Goal: Task Accomplishment & Management: Manage account settings

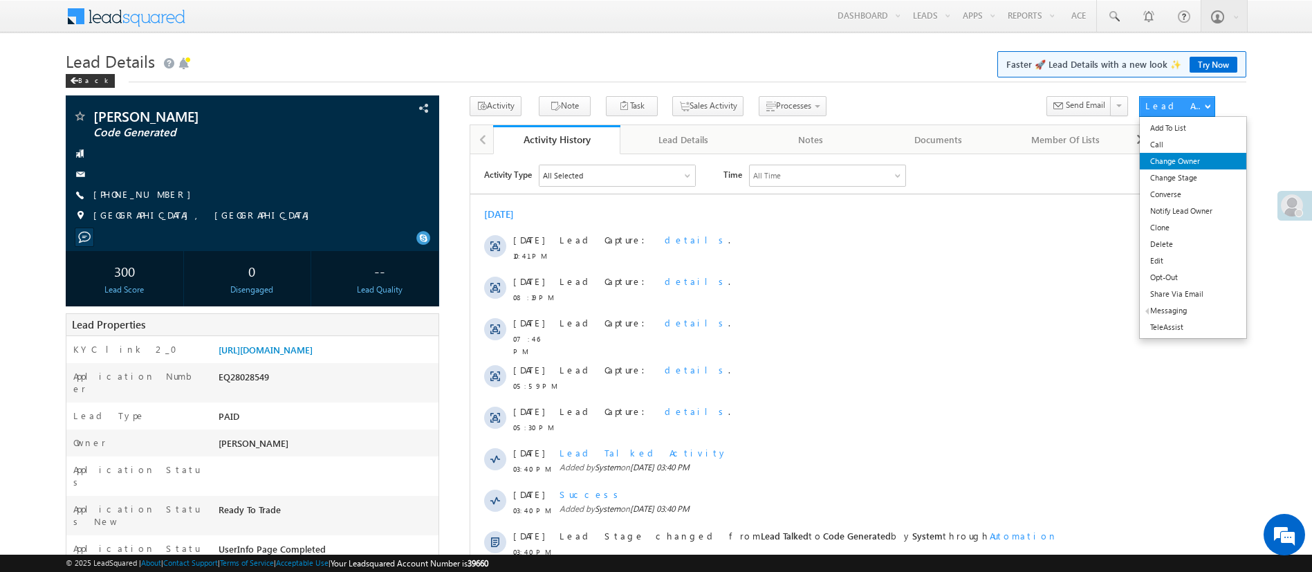
click at [874, 162] on link "Change Owner" at bounding box center [1193, 161] width 106 height 17
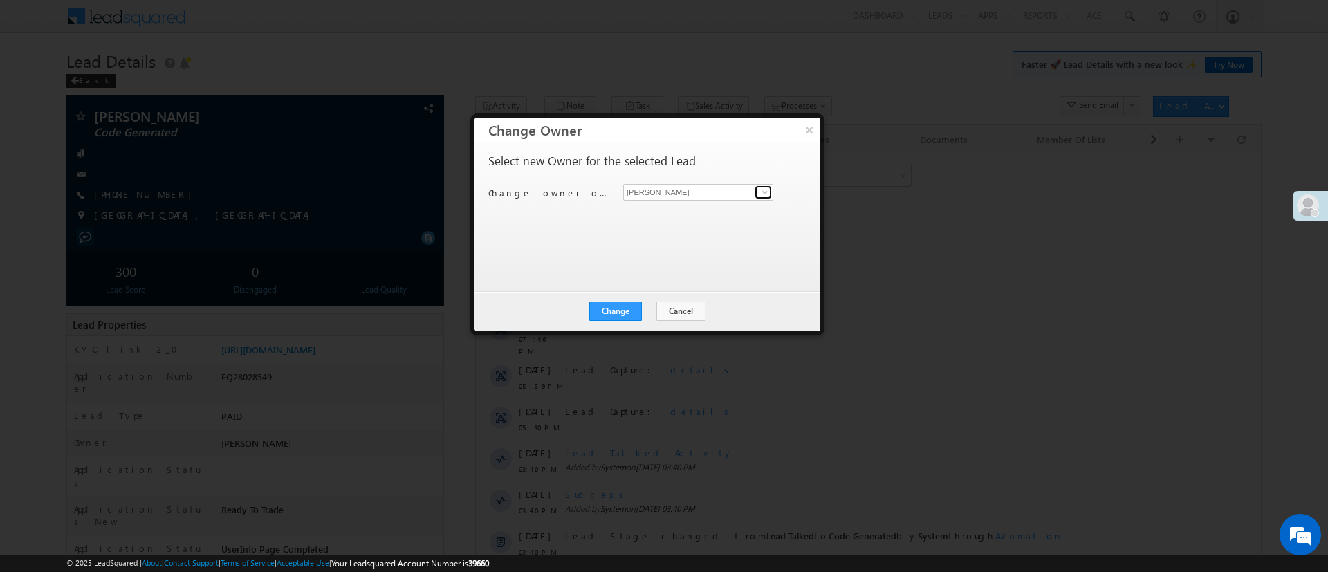
click at [761, 189] on span at bounding box center [764, 192] width 11 height 11
click at [709, 214] on span "[PERSON_NAME][EMAIL_ADDRESS][DOMAIN_NAME]" at bounding box center [691, 219] width 124 height 10
type input "[PERSON_NAME]"
click at [610, 319] on button "Change" at bounding box center [615, 311] width 53 height 19
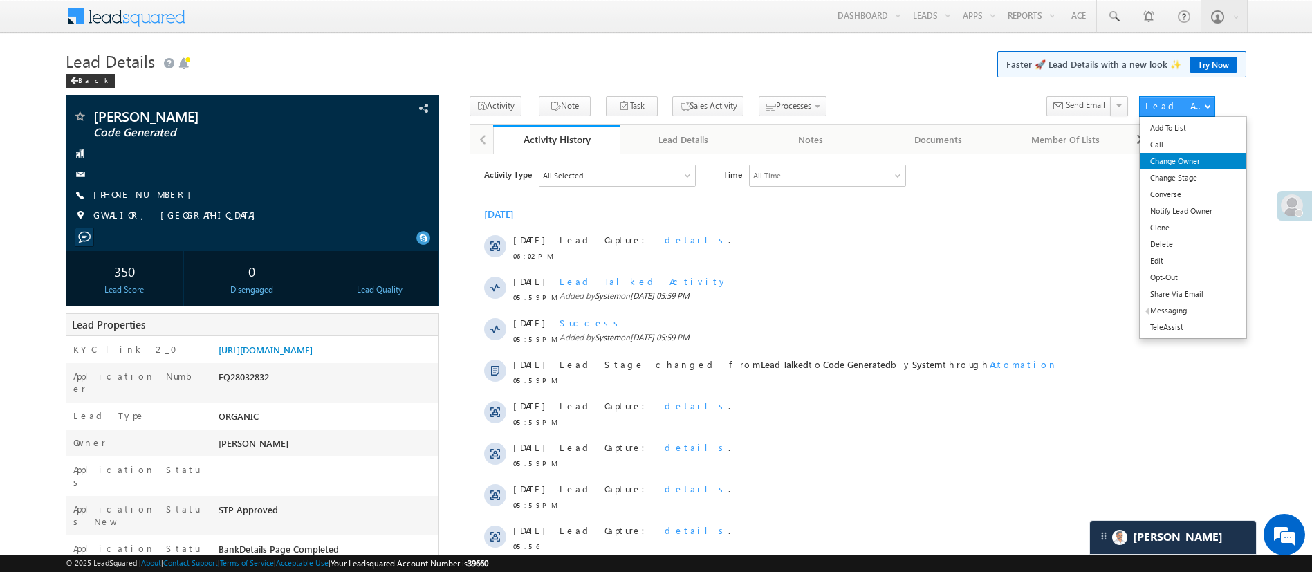
click at [874, 157] on link "Change Owner" at bounding box center [1193, 161] width 106 height 17
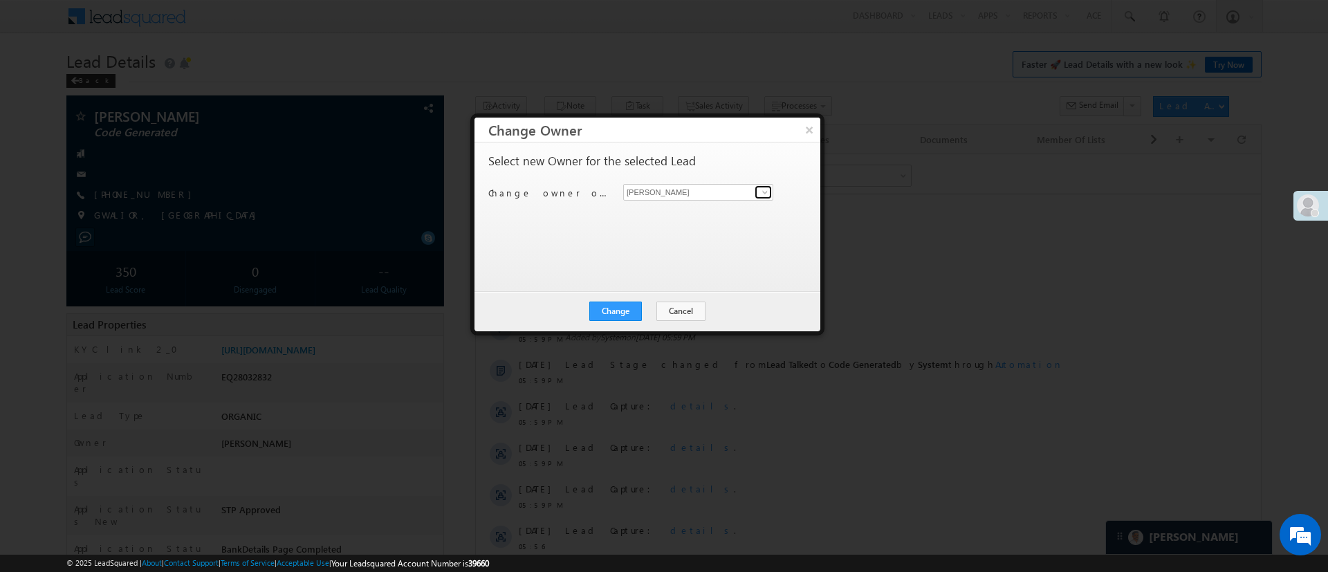
click at [761, 189] on span at bounding box center [764, 192] width 11 height 11
click at [723, 208] on link "[PERSON_NAME] [PERSON_NAME][EMAIL_ADDRESS][DOMAIN_NAME]" at bounding box center [698, 214] width 150 height 26
type input "[PERSON_NAME]"
click at [606, 310] on button "Change" at bounding box center [615, 311] width 53 height 19
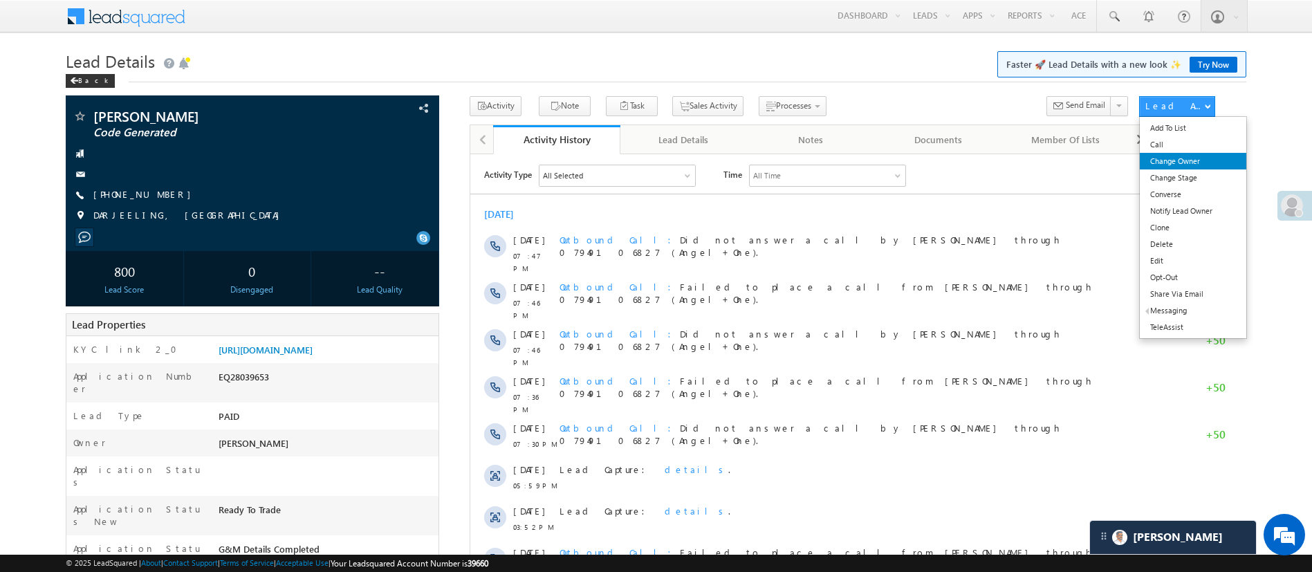
click at [874, 161] on link "Change Owner" at bounding box center [1193, 161] width 106 height 17
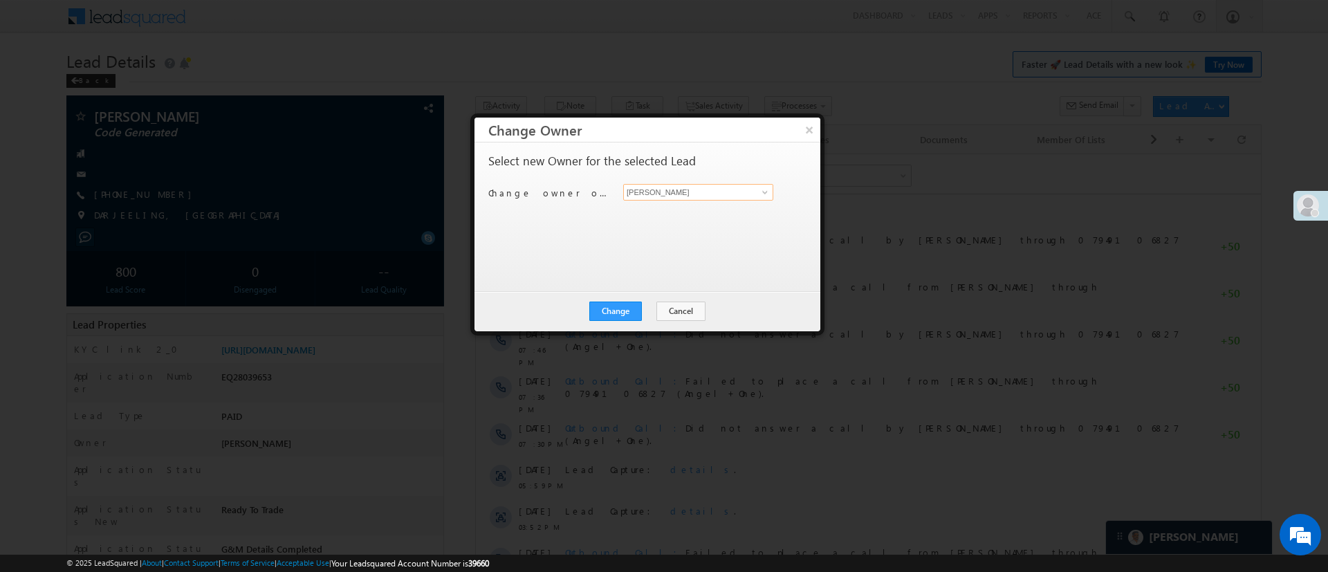
click at [739, 193] on input "[PERSON_NAME]" at bounding box center [698, 192] width 150 height 17
type input "lav"
click at [808, 129] on button "×" at bounding box center [808, 130] width 23 height 24
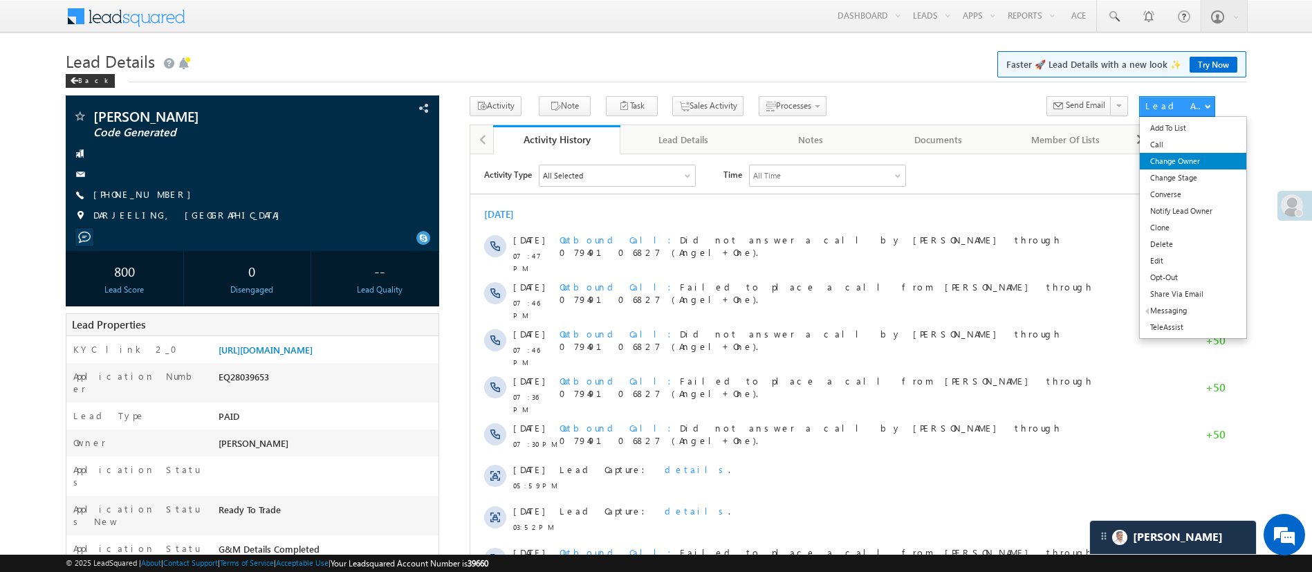
click at [874, 158] on link "Change Owner" at bounding box center [1193, 161] width 106 height 17
click at [1192, 159] on link "Change Owner" at bounding box center [1193, 161] width 106 height 17
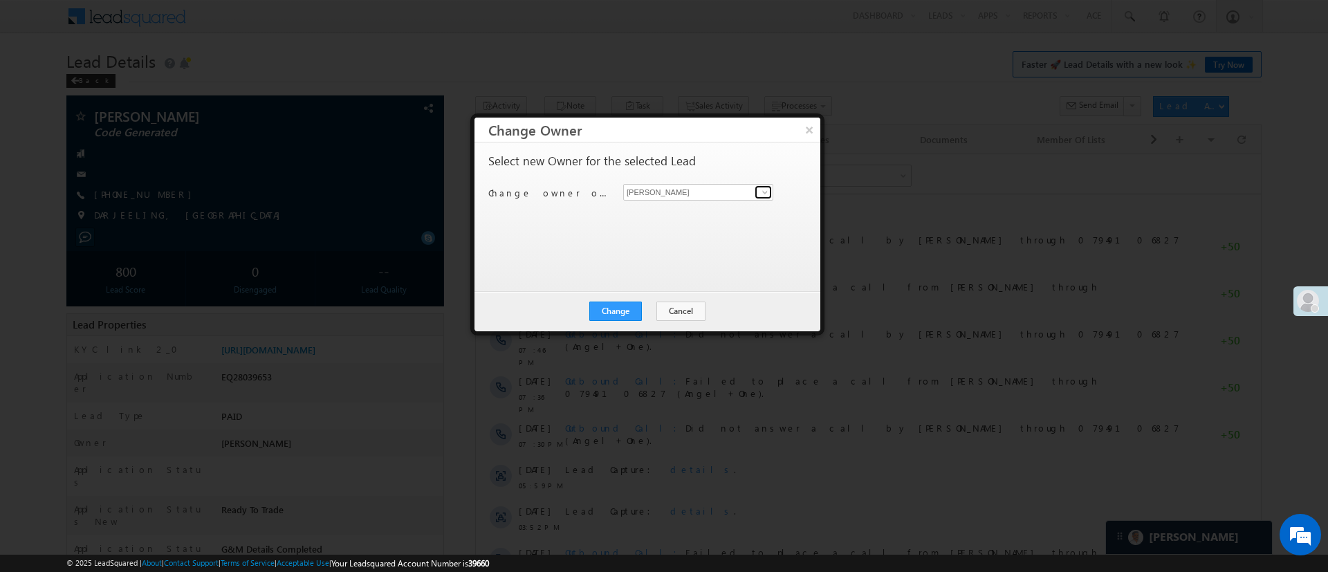
click at [761, 187] on span at bounding box center [764, 192] width 11 height 11
click at [705, 206] on link "[PERSON_NAME] [PERSON_NAME][EMAIL_ADDRESS][DOMAIN_NAME]" at bounding box center [698, 214] width 150 height 26
type input "[PERSON_NAME]"
click at [609, 311] on button "Change" at bounding box center [615, 311] width 53 height 19
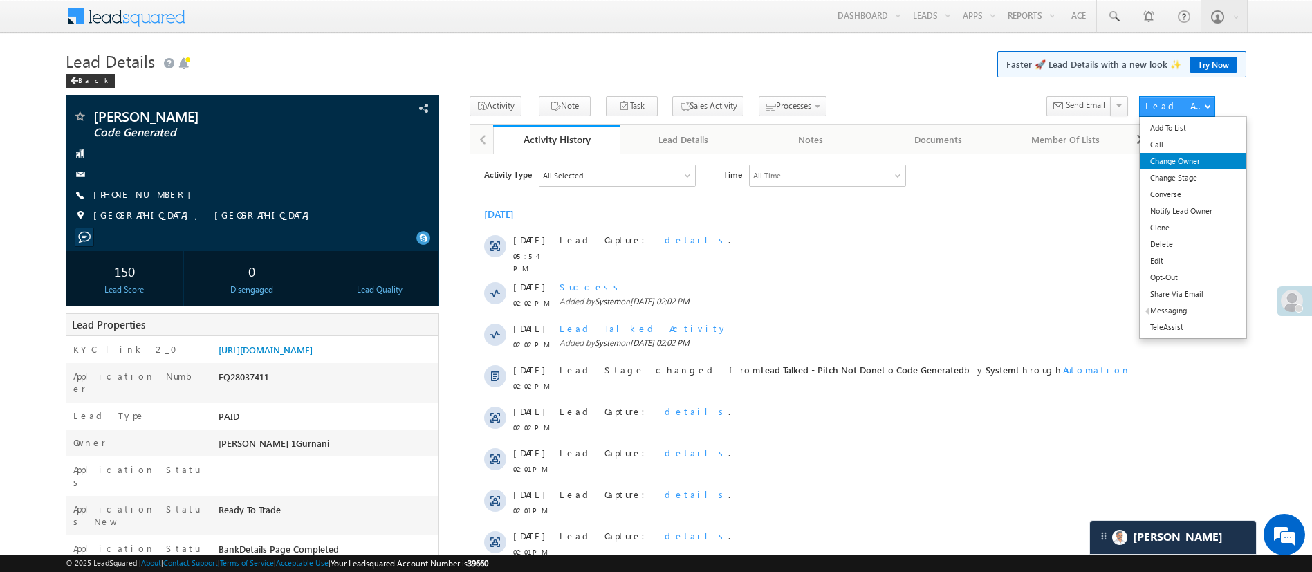
click at [1180, 159] on link "Change Owner" at bounding box center [1193, 161] width 106 height 17
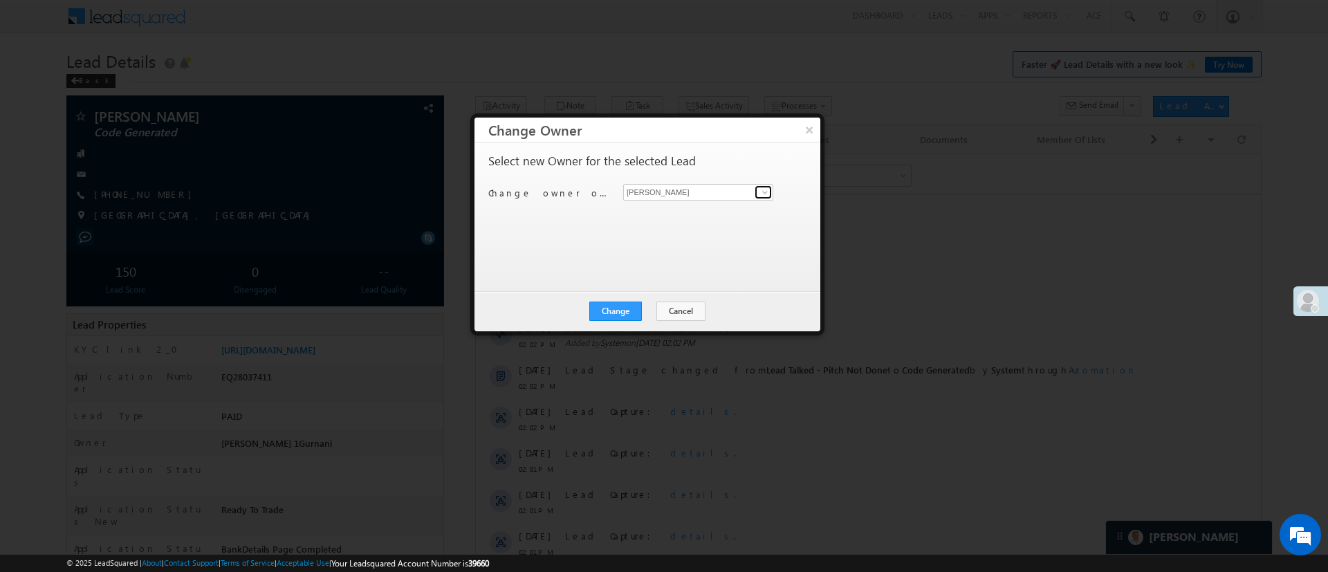
click at [757, 190] on link at bounding box center [762, 192] width 17 height 14
click at [709, 206] on link "[PERSON_NAME] [PERSON_NAME][EMAIL_ADDRESS][DOMAIN_NAME]" at bounding box center [698, 214] width 150 height 26
type input "[PERSON_NAME]"
click at [624, 311] on button "Change" at bounding box center [615, 311] width 53 height 19
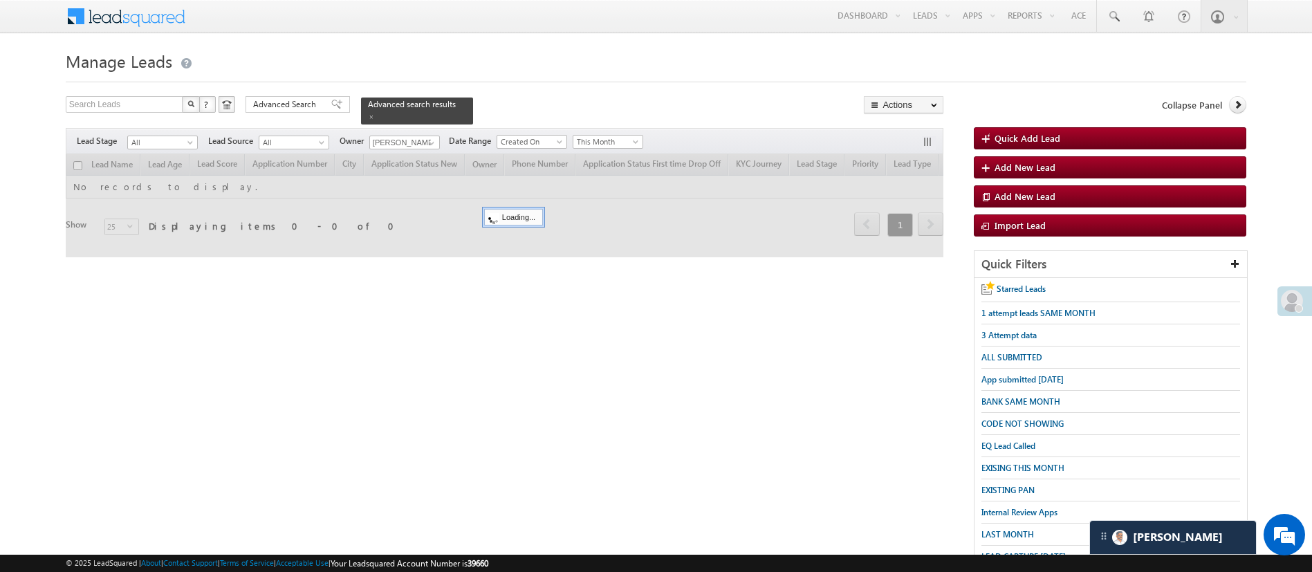
scroll to position [143, 0]
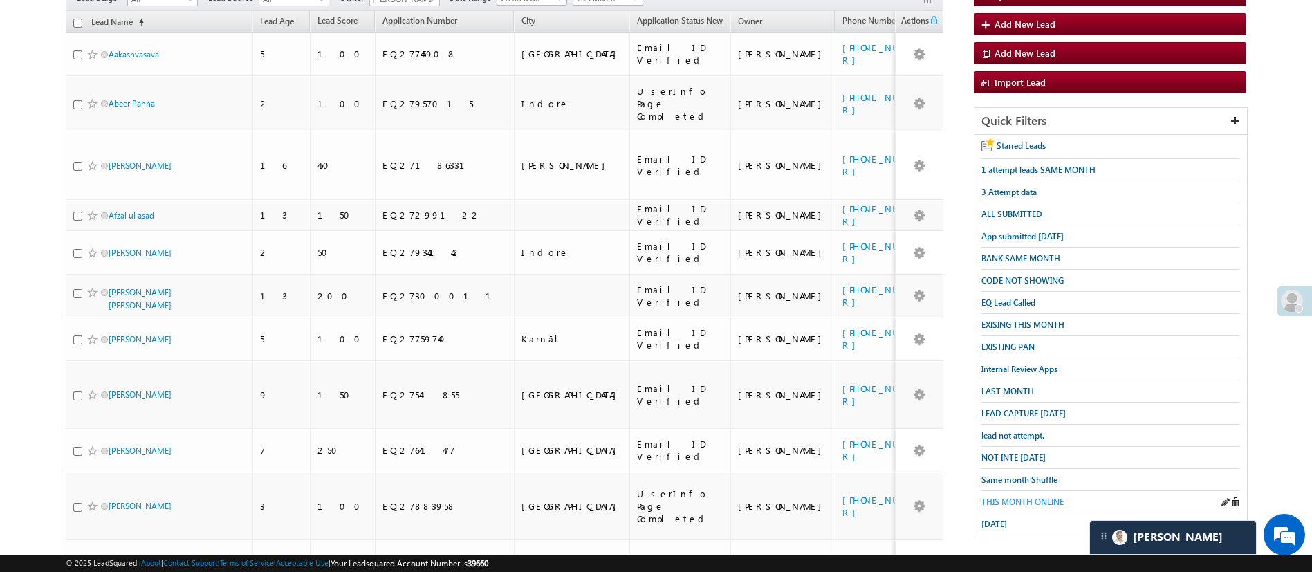
click at [1036, 497] on span "THIS MONTH ONLINE" at bounding box center [1022, 502] width 82 height 10
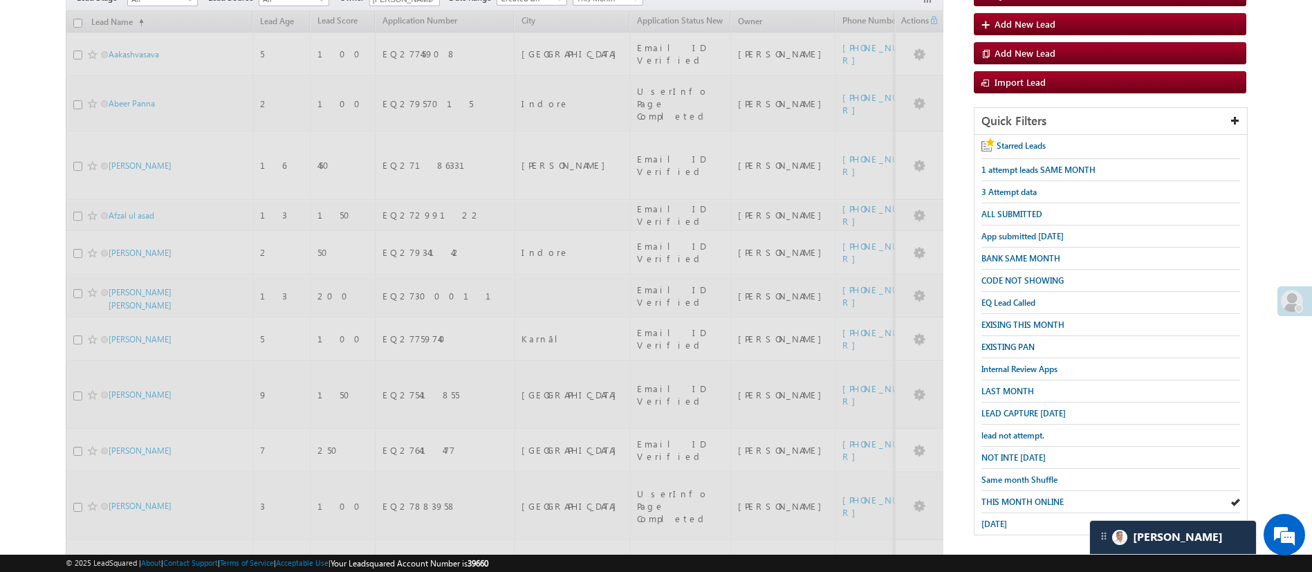
scroll to position [0, 0]
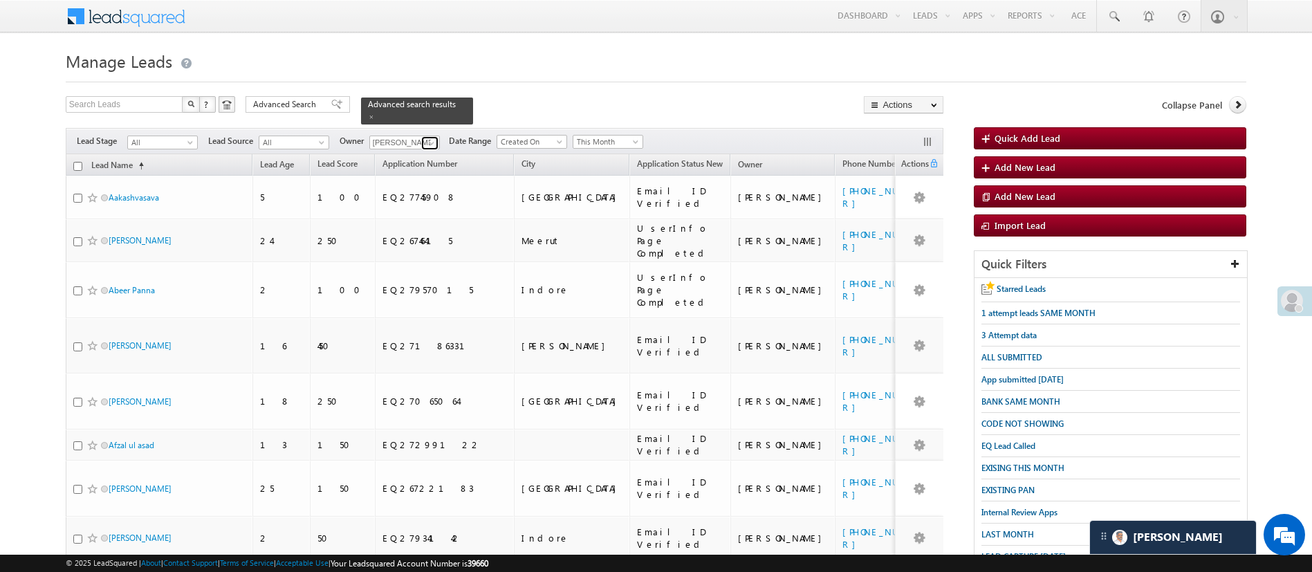
click at [429, 138] on span at bounding box center [431, 143] width 11 height 11
click at [432, 149] on link "Himanshu Sharma HIMANSHU.SHARMA@ANGELBROKING.COM" at bounding box center [438, 162] width 138 height 26
type input "[PERSON_NAME]"
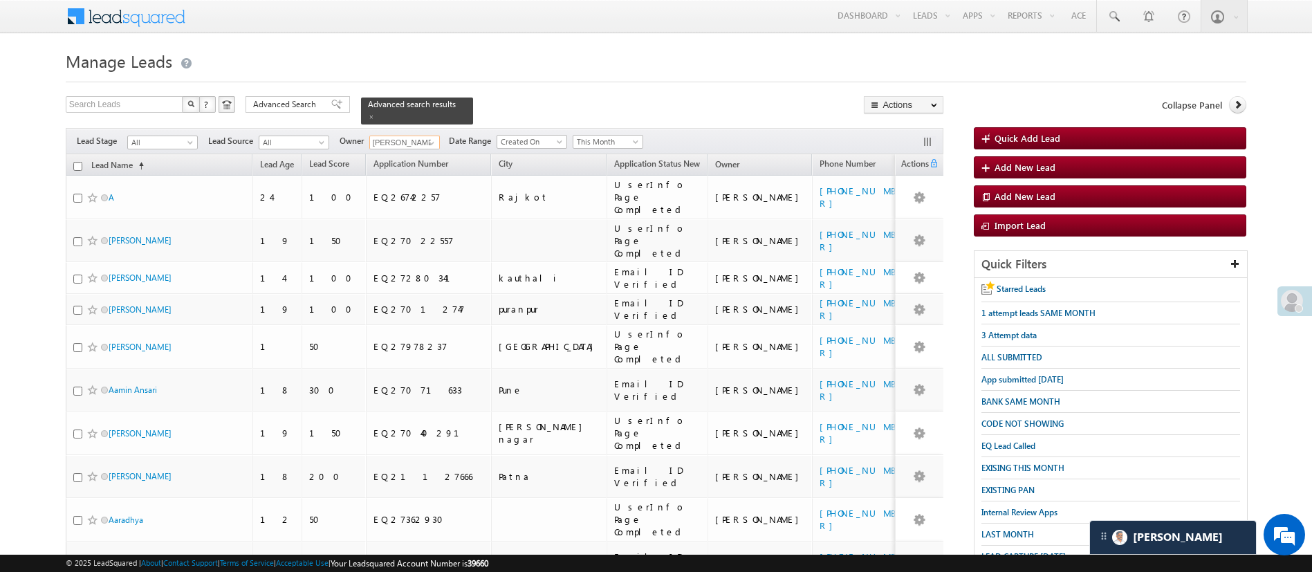
click at [77, 162] on input "checkbox" at bounding box center [77, 166] width 9 height 9
checkbox input "true"
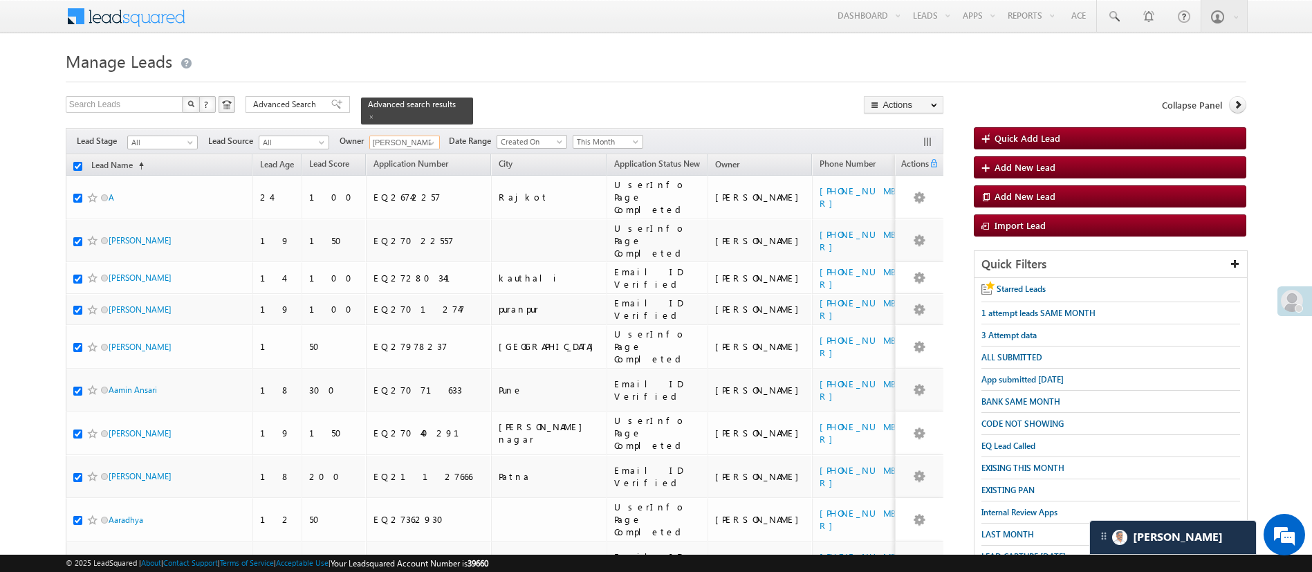
checkbox input "true"
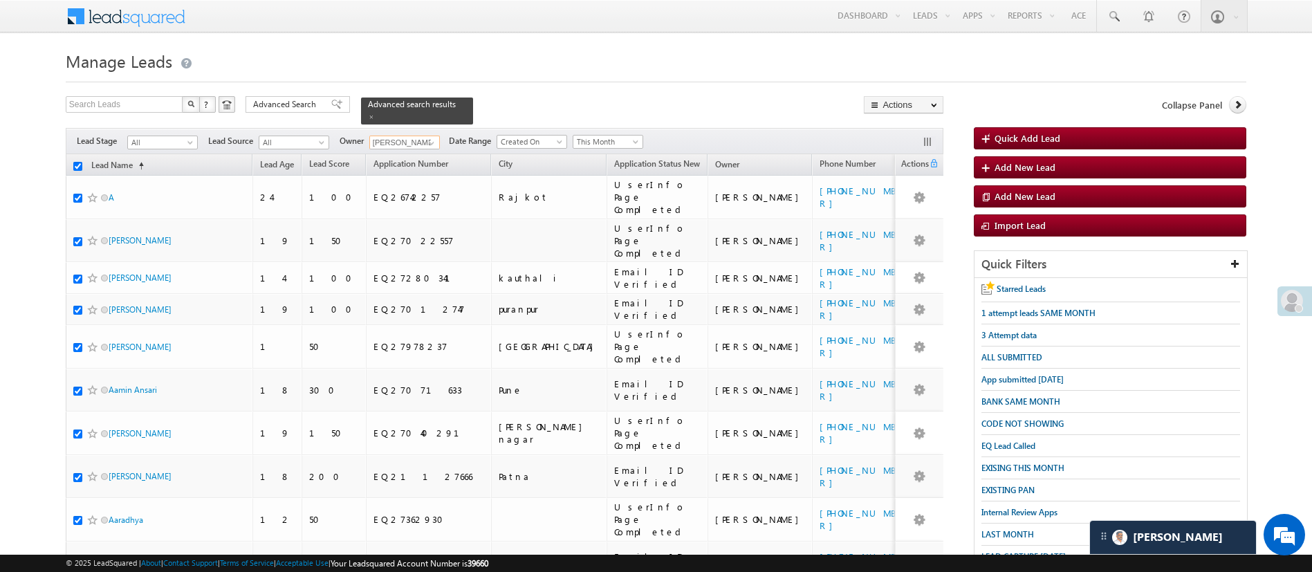
checkbox input "true"
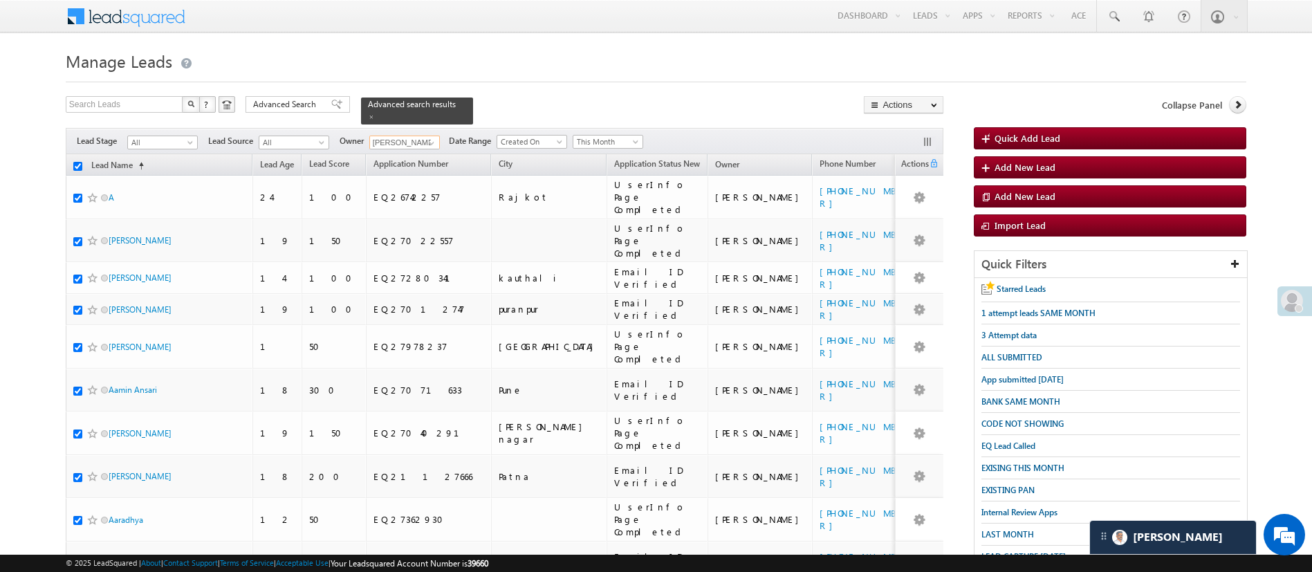
checkbox input "true"
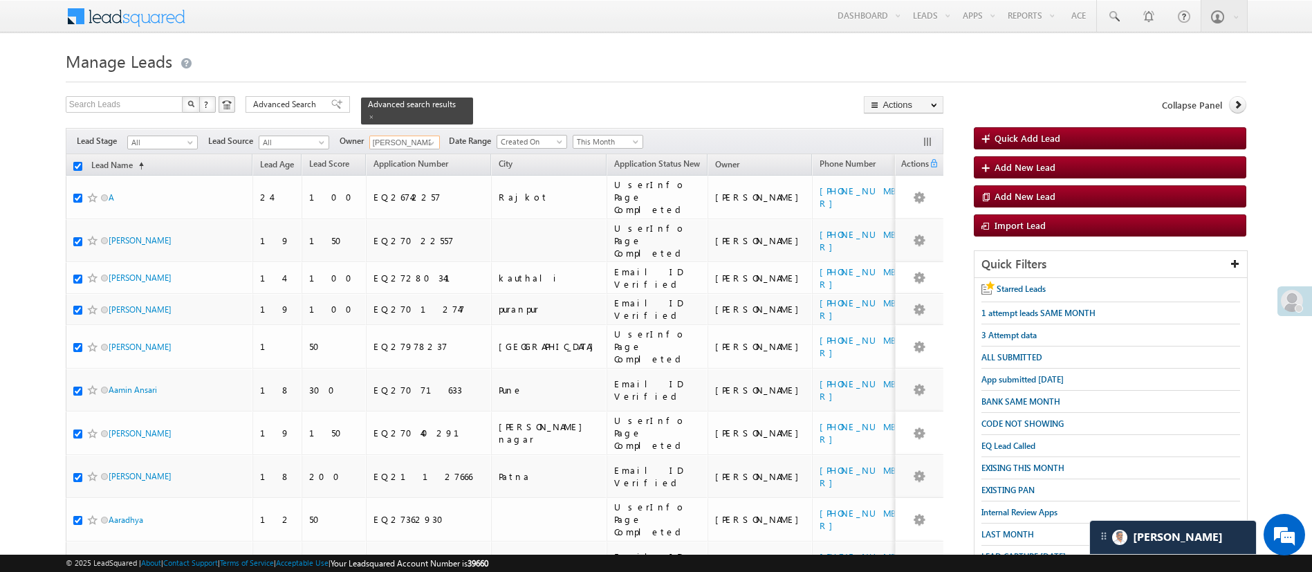
checkbox input "true"
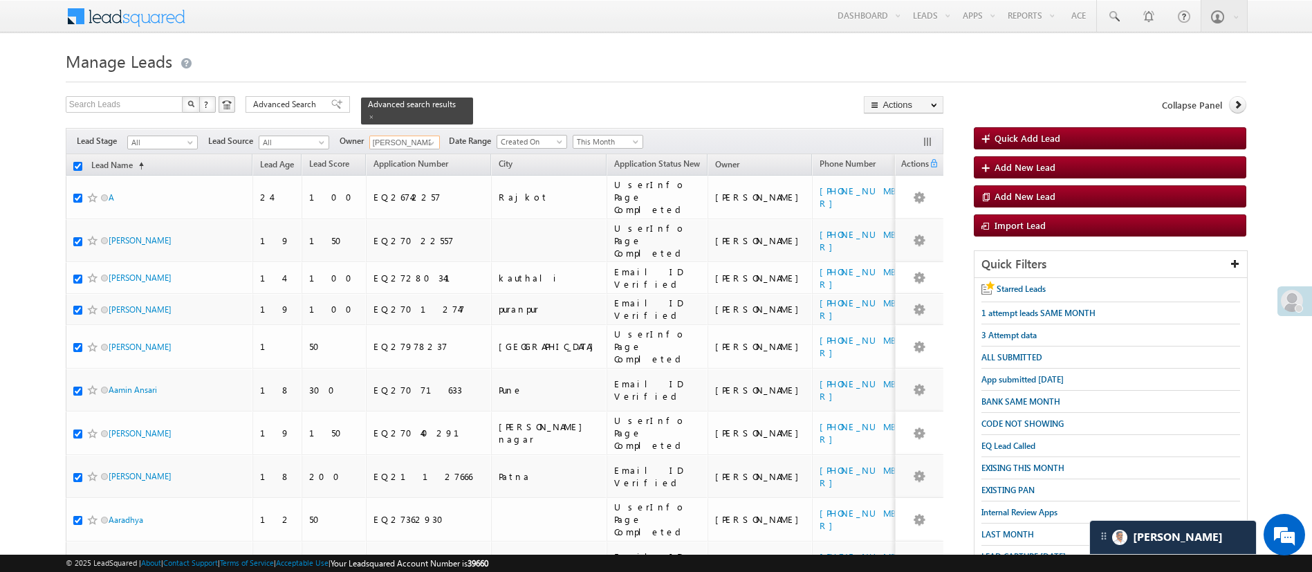
checkbox input "true"
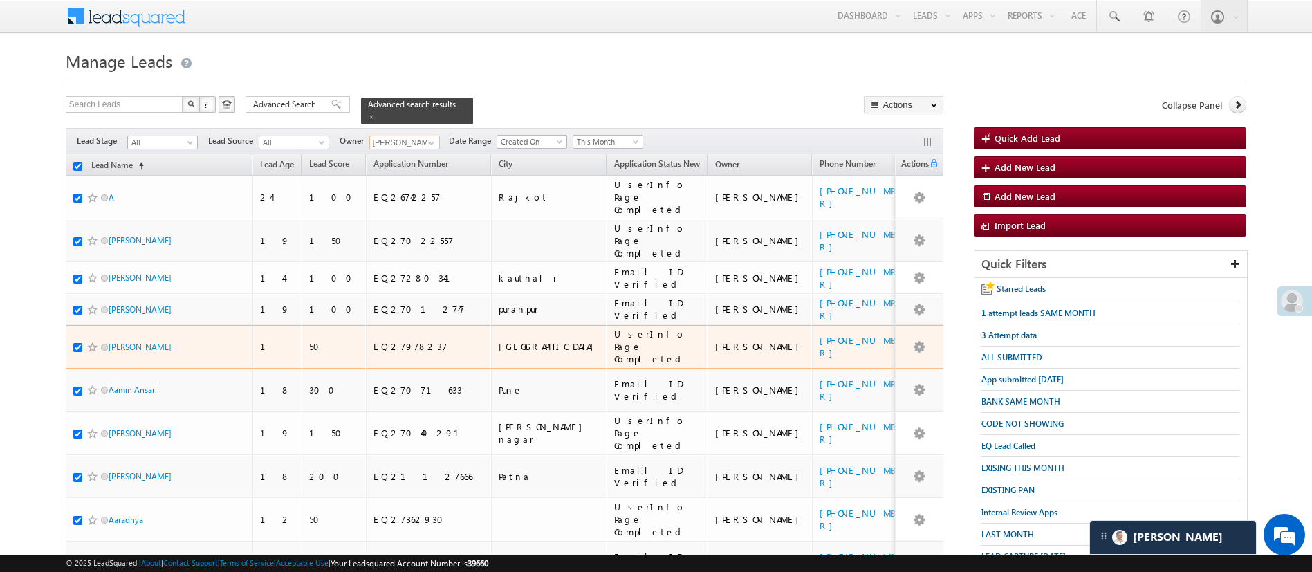
type input "[PERSON_NAME]"
click at [77, 343] on input "checkbox" at bounding box center [77, 347] width 9 height 9
checkbox input "false"
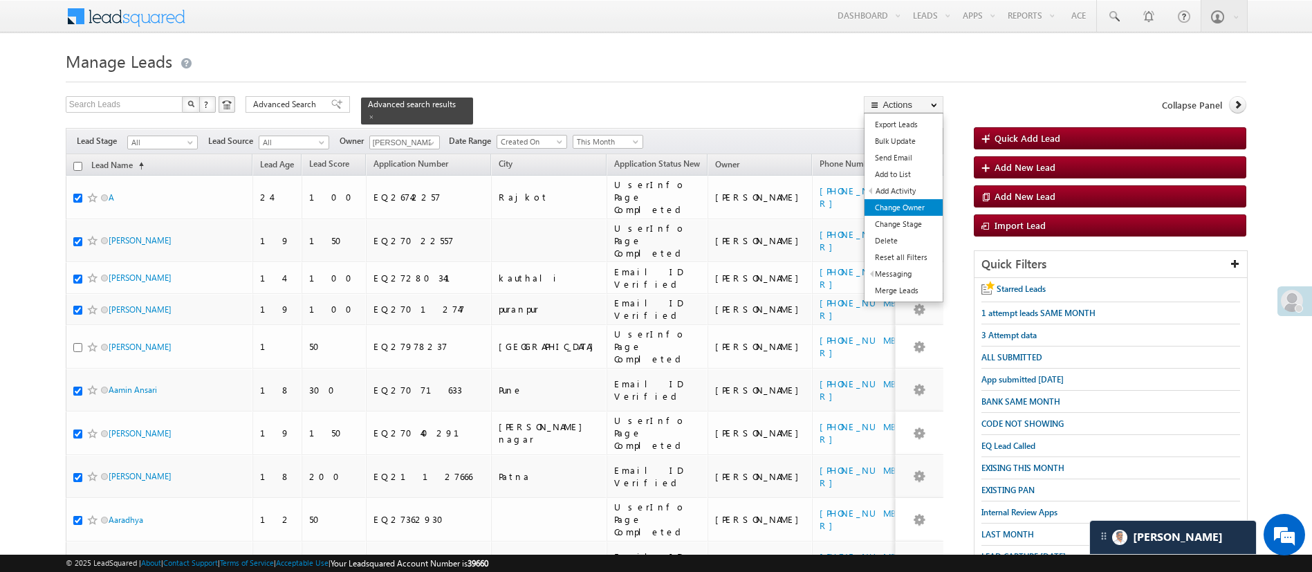
click at [929, 205] on link "Change Owner" at bounding box center [903, 207] width 78 height 17
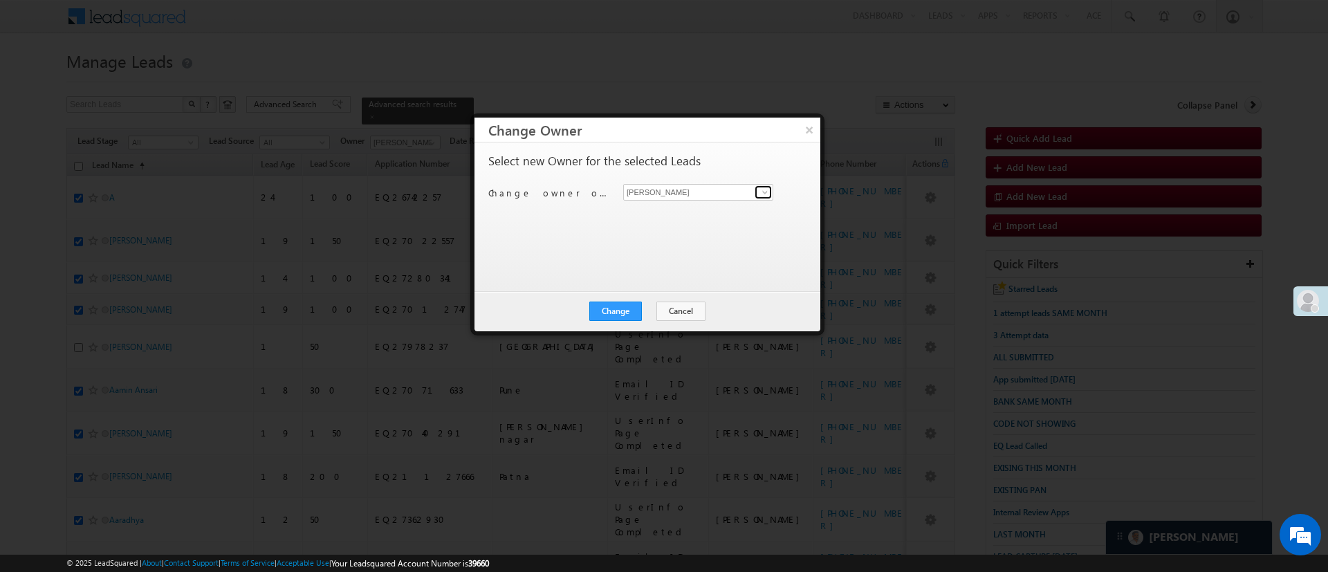
click at [763, 190] on span at bounding box center [764, 192] width 11 height 11
click at [688, 263] on span "[EMAIL_ADDRESS][DOMAIN_NAME]" at bounding box center [691, 268] width 124 height 10
type input "[PERSON_NAME]"
click at [619, 312] on button "Change" at bounding box center [615, 311] width 53 height 19
click at [641, 305] on button "Close" at bounding box center [649, 311] width 44 height 19
